Goal: Obtain resource: Obtain resource

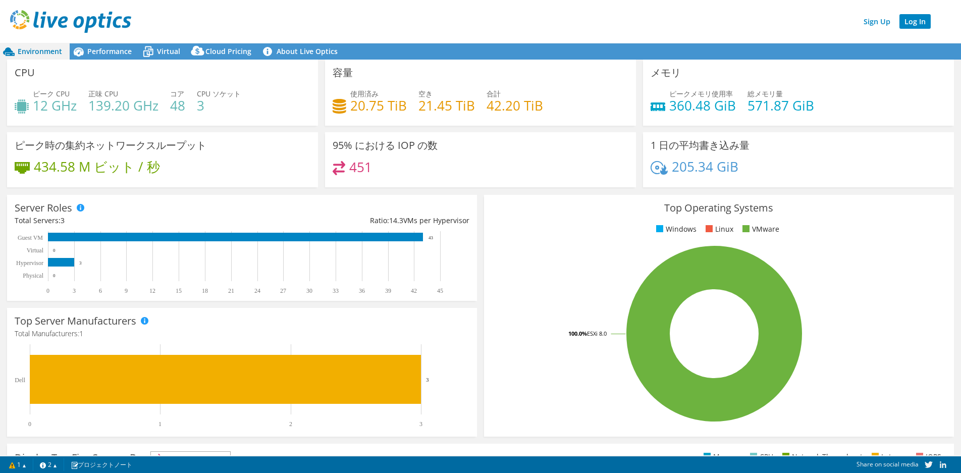
click at [921, 23] on link "Log In" at bounding box center [915, 21] width 31 height 15
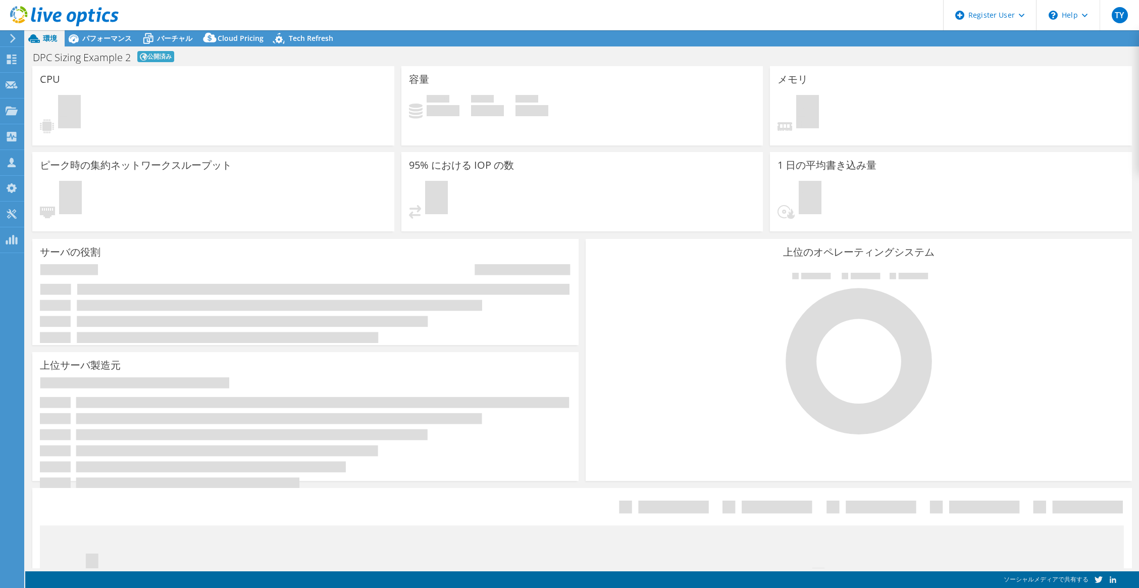
select select "Tokyo"
select select "JPY"
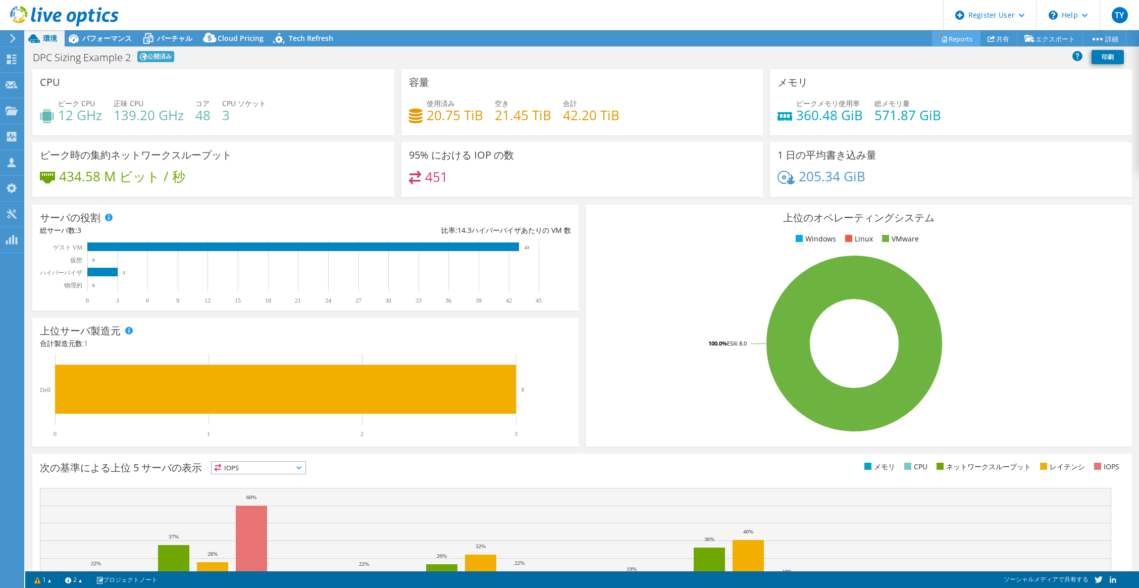
click at [951, 36] on link "Reports" at bounding box center [956, 39] width 48 height 16
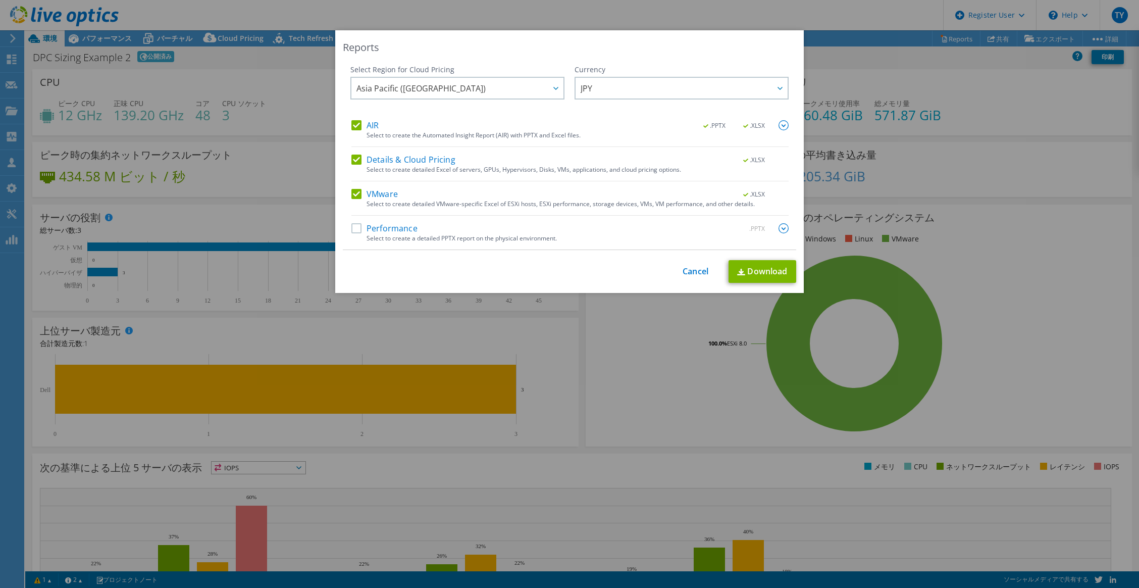
click at [683, 263] on div "This process may take a while, please wait... Cancel Download" at bounding box center [569, 271] width 453 height 23
click at [683, 269] on link "Cancel" at bounding box center [696, 272] width 26 height 10
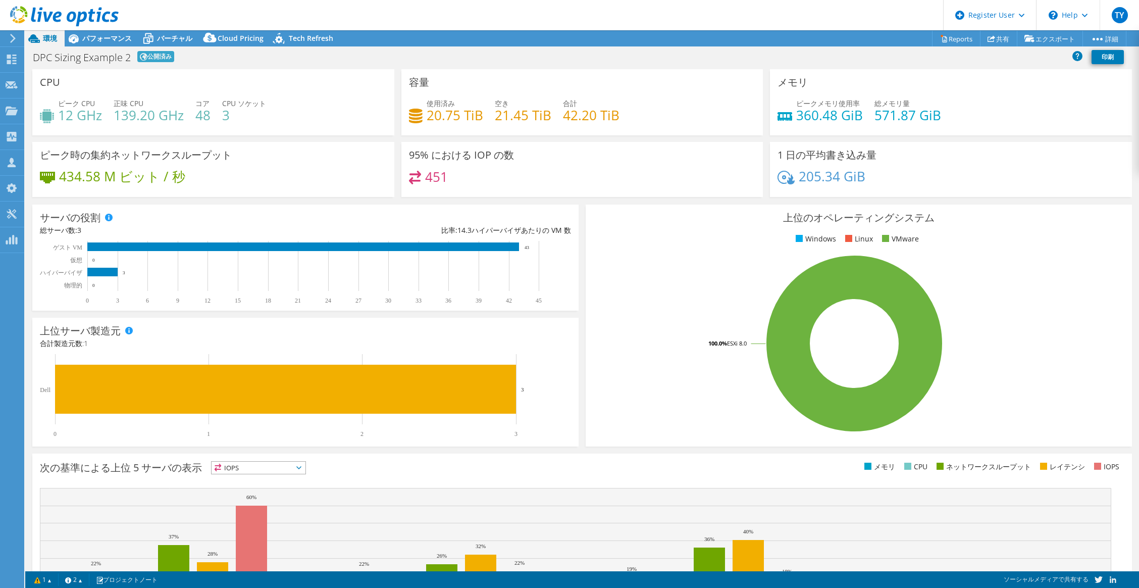
click at [1058, 420] on rect at bounding box center [854, 343] width 522 height 177
click at [955, 39] on link "Reports" at bounding box center [956, 39] width 48 height 16
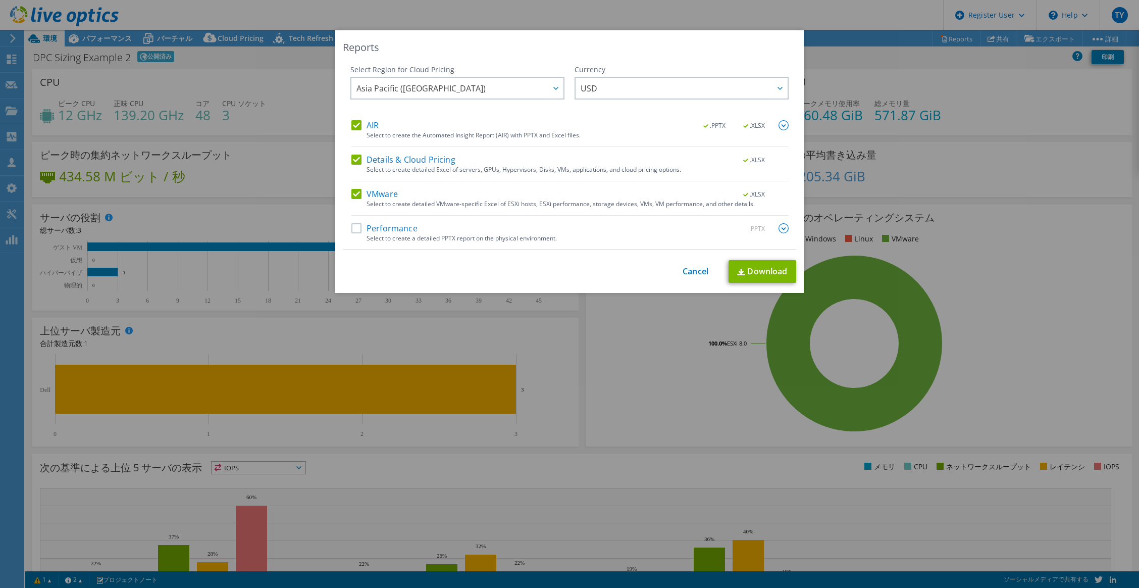
click at [359, 228] on label "Performance" at bounding box center [384, 228] width 66 height 10
click at [0, 0] on input "Performance" at bounding box center [0, 0] width 0 height 0
click at [749, 271] on link "Download" at bounding box center [763, 271] width 68 height 23
click at [693, 270] on link "Cancel" at bounding box center [696, 272] width 26 height 10
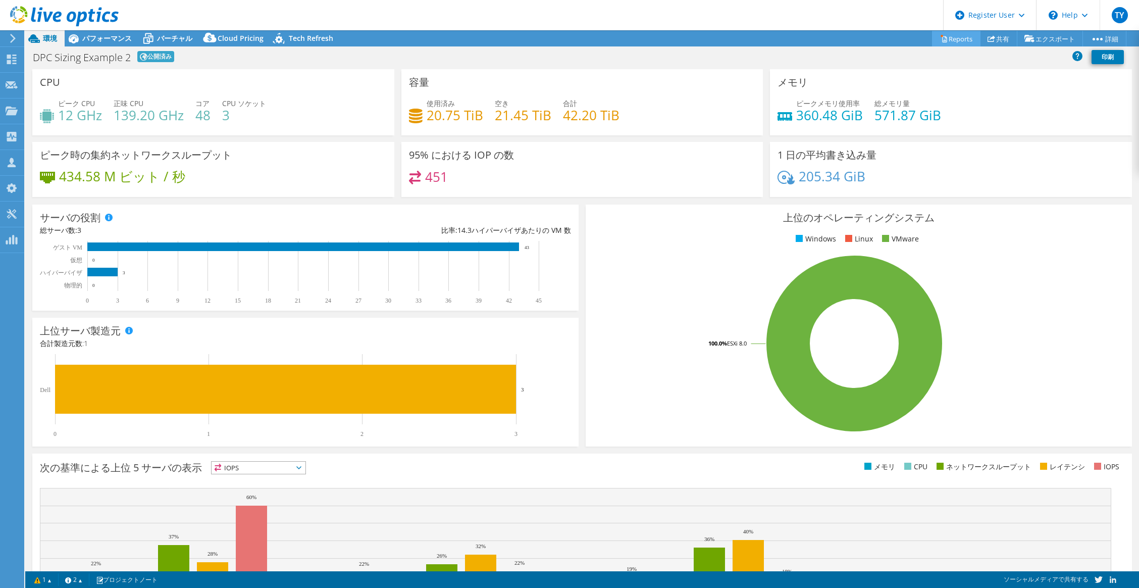
click at [964, 36] on link "Reports" at bounding box center [956, 39] width 48 height 16
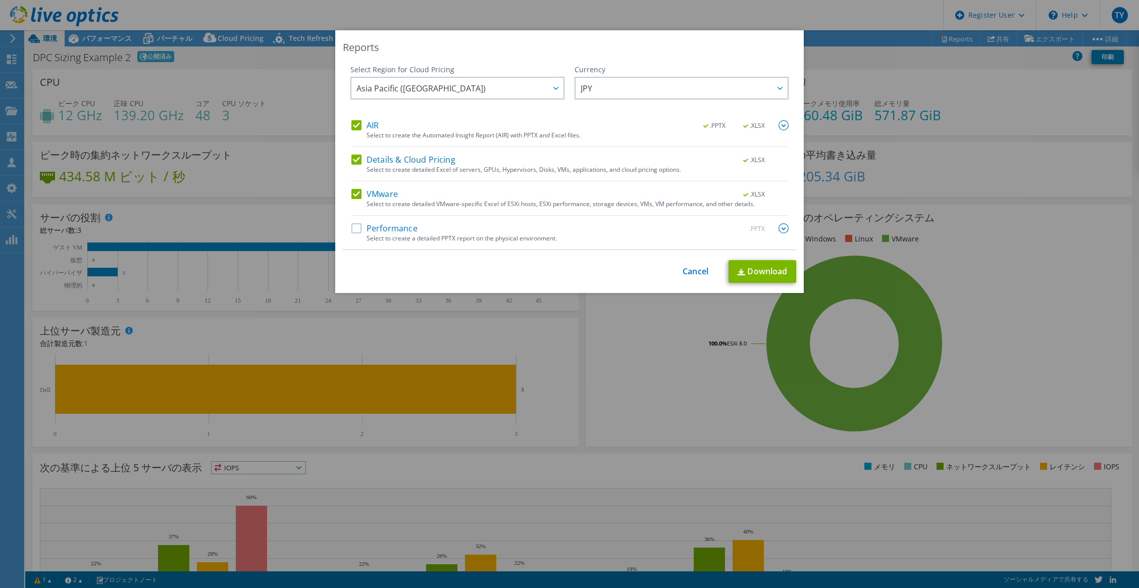
click at [357, 226] on label "Performance" at bounding box center [384, 228] width 66 height 10
click at [0, 0] on input "Performance" at bounding box center [0, 0] width 0 height 0
click at [783, 229] on img at bounding box center [784, 228] width 10 height 10
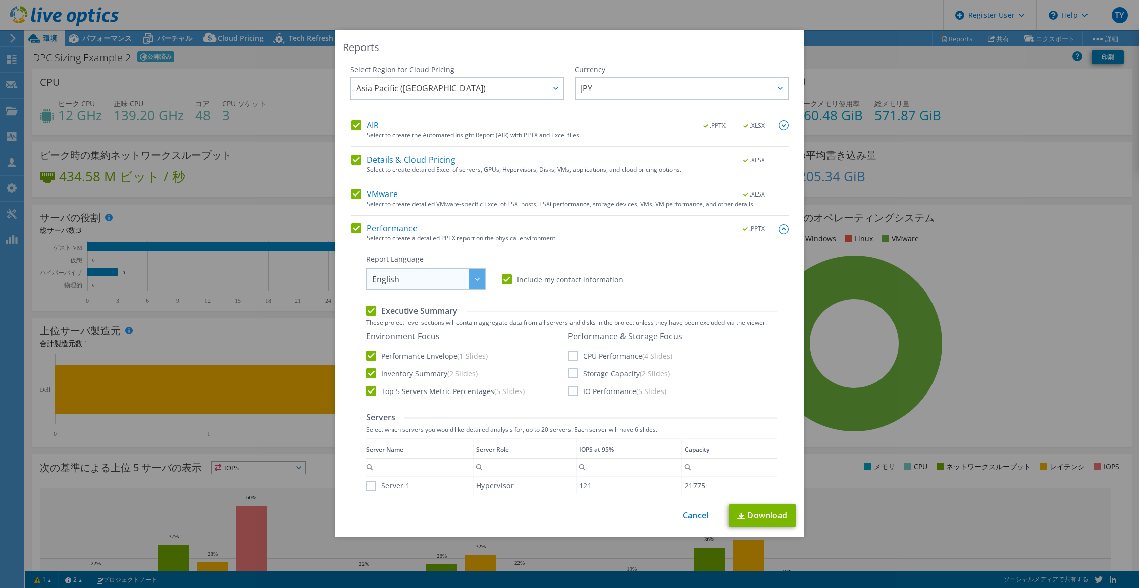
click at [479, 279] on div at bounding box center [477, 279] width 16 height 21
drag, startPoint x: 439, startPoint y: 360, endPoint x: 452, endPoint y: 363, distance: 13.5
click at [440, 360] on li "日本語" at bounding box center [426, 359] width 115 height 18
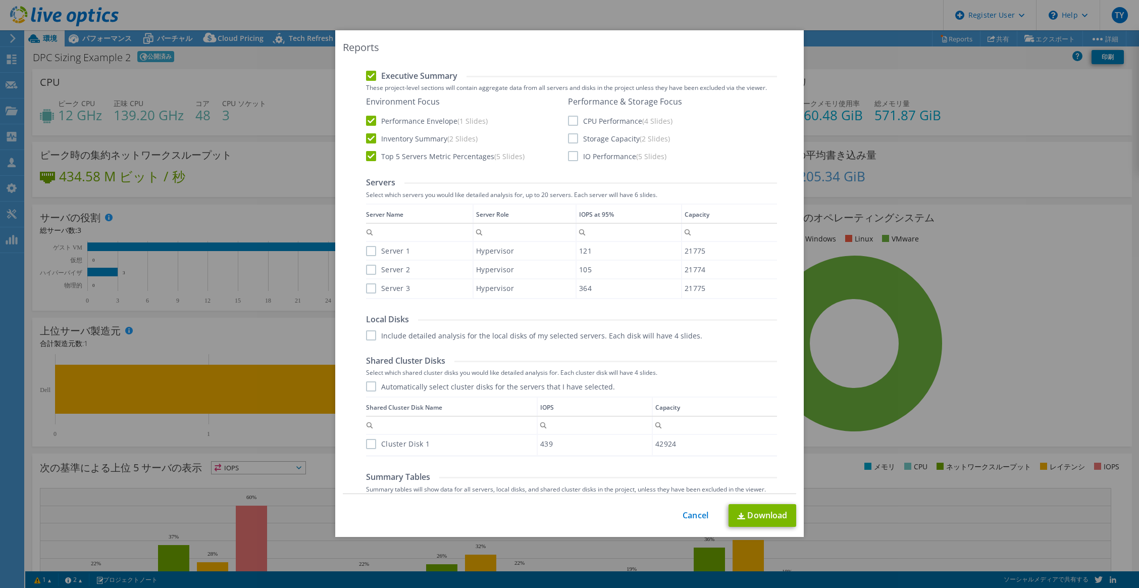
scroll to position [252, 0]
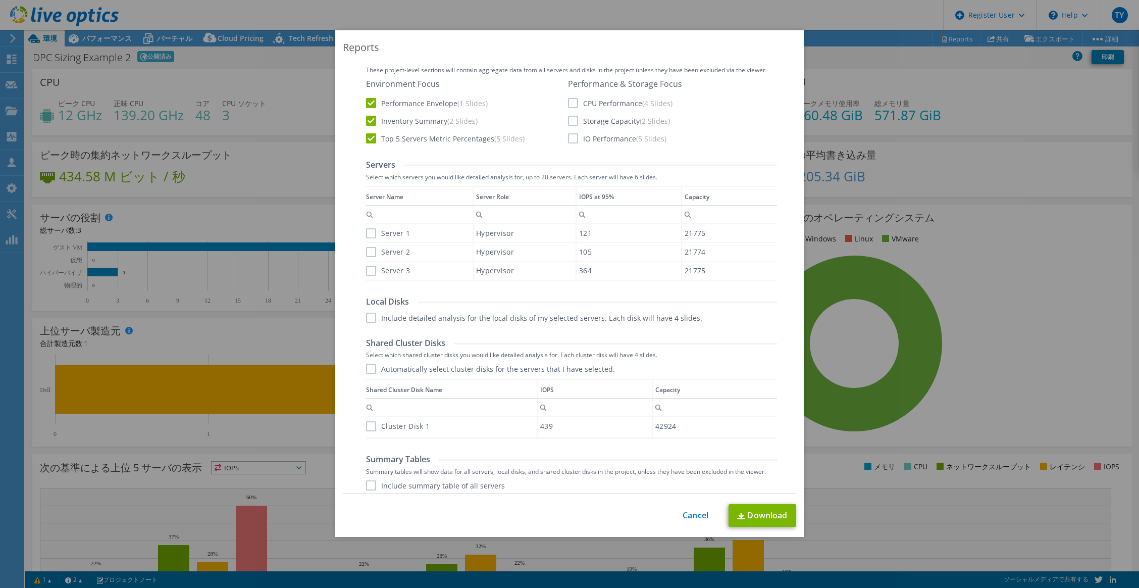
click at [366, 233] on label "Server 1" at bounding box center [388, 233] width 44 height 10
click at [0, 0] on input "Server 1" at bounding box center [0, 0] width 0 height 0
click at [366, 253] on label "Server 2" at bounding box center [388, 252] width 44 height 10
click at [0, 0] on input "Server 2" at bounding box center [0, 0] width 0 height 0
click at [367, 274] on label "Server 3" at bounding box center [388, 271] width 44 height 10
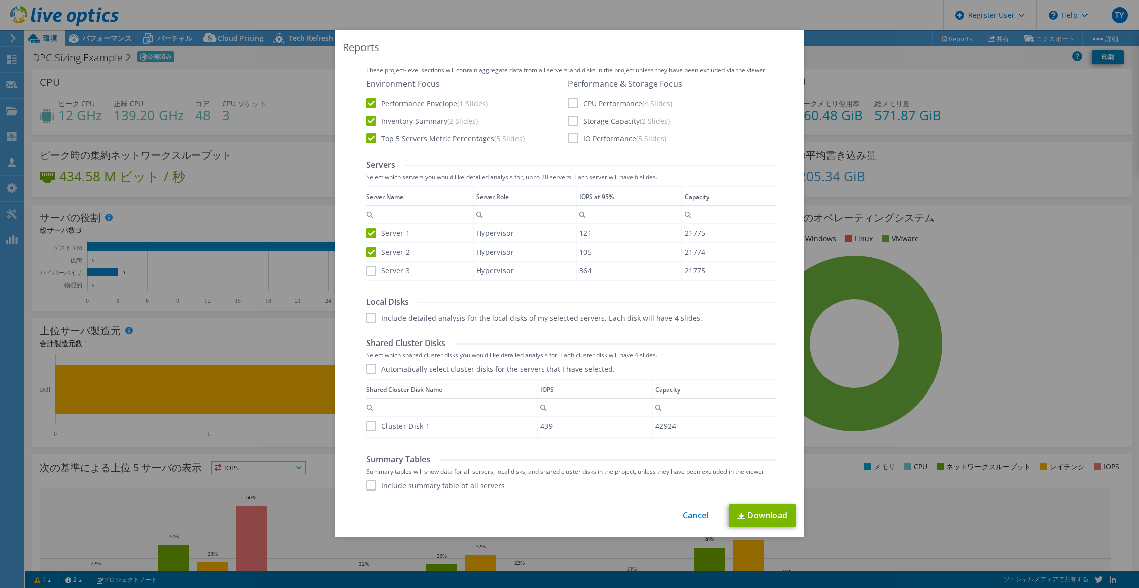
click at [0, 0] on input "Server 3" at bounding box center [0, 0] width 0 height 0
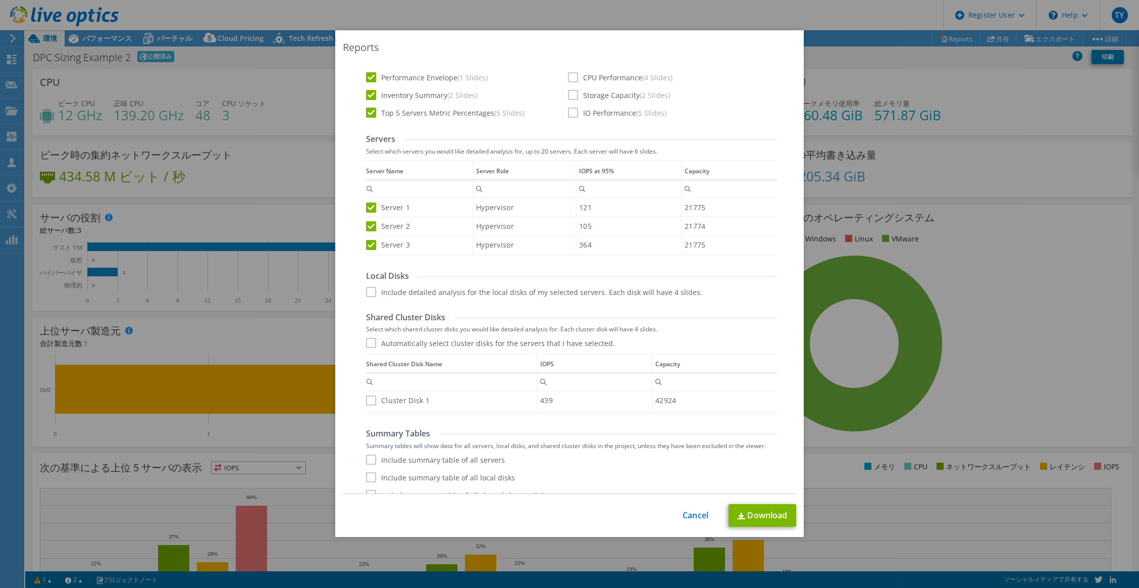
scroll to position [292, 0]
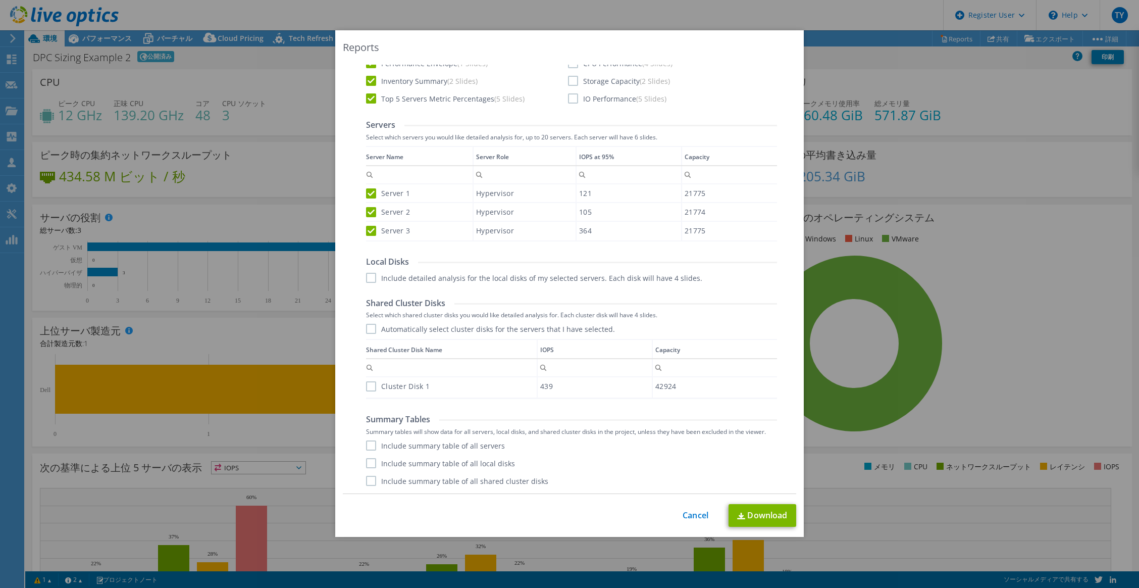
click at [372, 280] on label "Include detailed analysis for the local disks of my selected servers. Each disk…" at bounding box center [534, 278] width 336 height 10
click at [0, 0] on input "Include detailed analysis for the local disks of my selected servers. Each disk…" at bounding box center [0, 0] width 0 height 0
click at [372, 276] on label "Include detailed analysis for the local disks of my selected servers. Each disk…" at bounding box center [534, 278] width 336 height 10
click at [0, 0] on input "Include detailed analysis for the local disks of my selected servers. Each disk…" at bounding box center [0, 0] width 0 height 0
click at [368, 386] on label "Cluster Disk 1" at bounding box center [398, 386] width 64 height 10
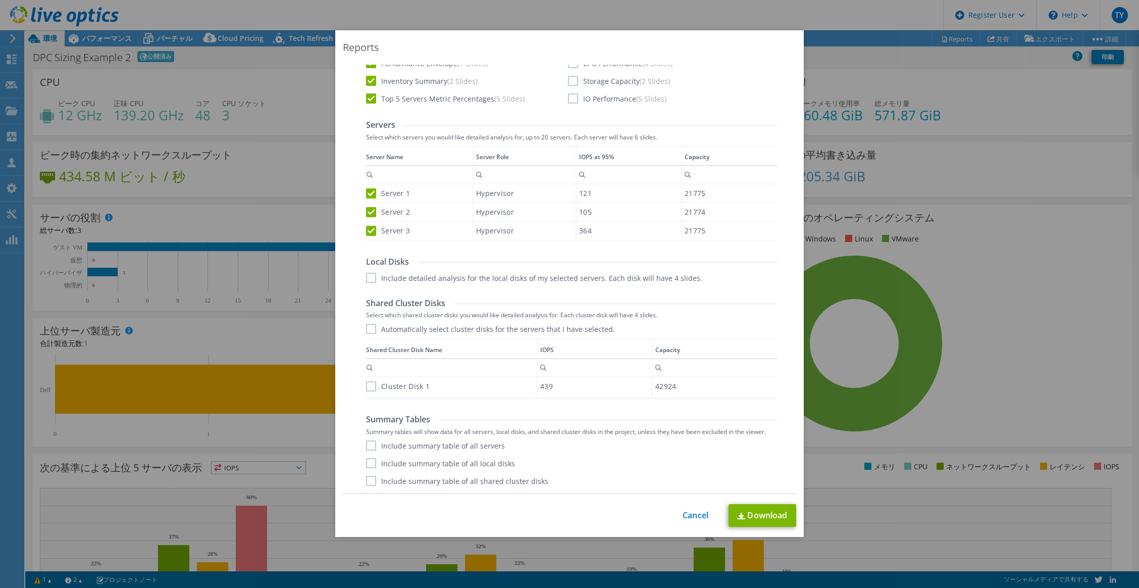
click at [0, 0] on input "Cluster Disk 1" at bounding box center [0, 0] width 0 height 0
click at [371, 442] on label "Include summary table of all servers" at bounding box center [435, 445] width 139 height 10
click at [0, 0] on input "Include summary table of all servers" at bounding box center [0, 0] width 0 height 0
click at [371, 464] on label "Include summary table of all local disks" at bounding box center [440, 463] width 149 height 10
click at [0, 0] on input "Include summary table of all local disks" at bounding box center [0, 0] width 0 height 0
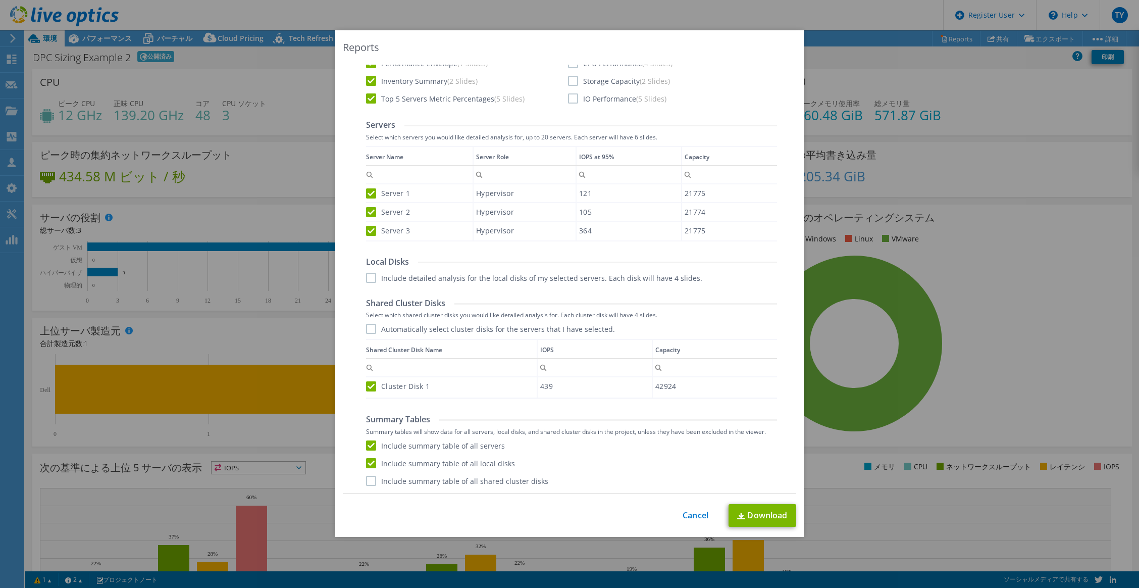
click at [368, 486] on div "Performance .PPTX Select to create a detailed PPTX report on the physical envir…" at bounding box center [569, 212] width 437 height 563
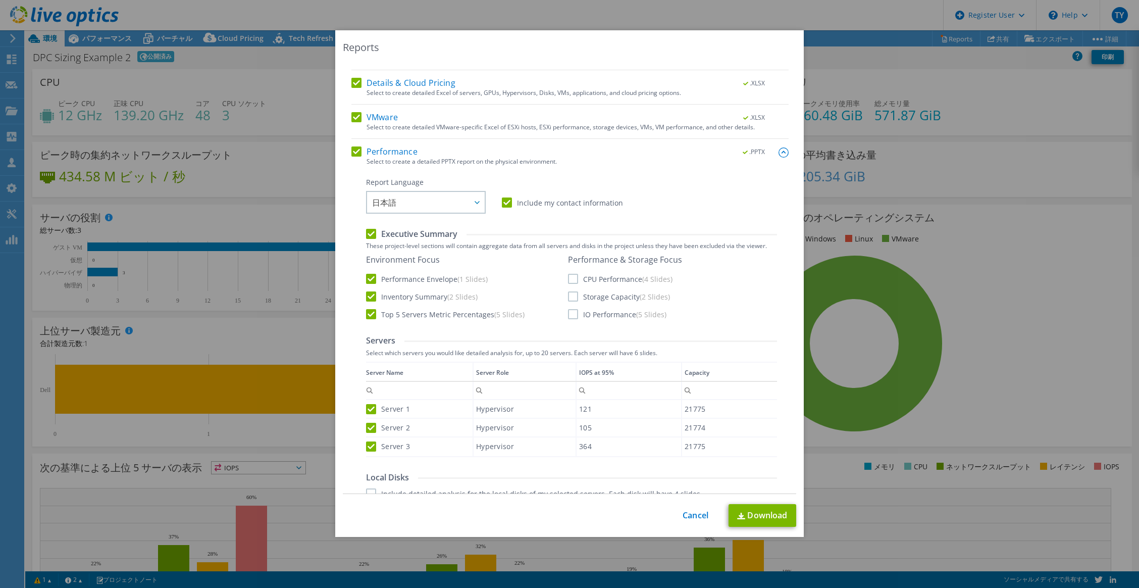
scroll to position [0, 0]
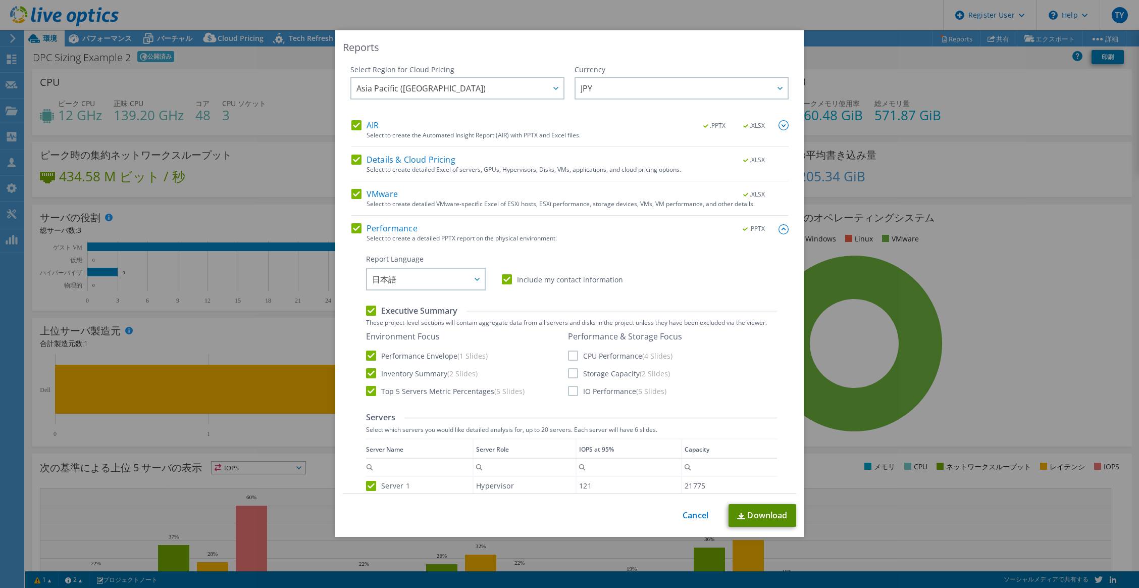
click at [761, 515] on link "Download" at bounding box center [763, 515] width 68 height 23
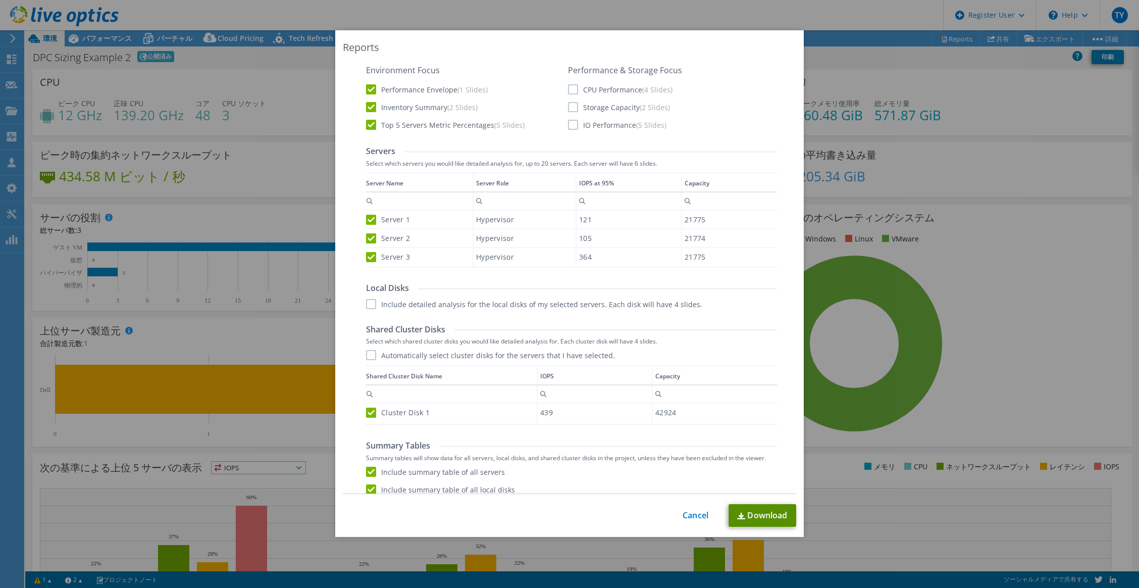
scroll to position [117, 0]
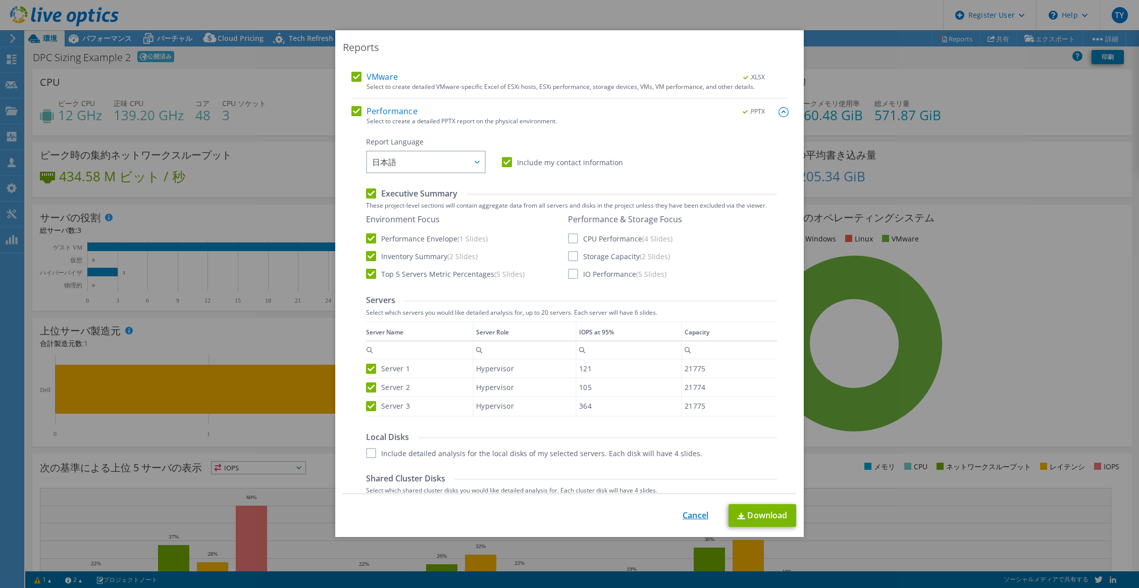
click at [688, 514] on link "Cancel" at bounding box center [696, 516] width 26 height 10
